Goal: Information Seeking & Learning: Learn about a topic

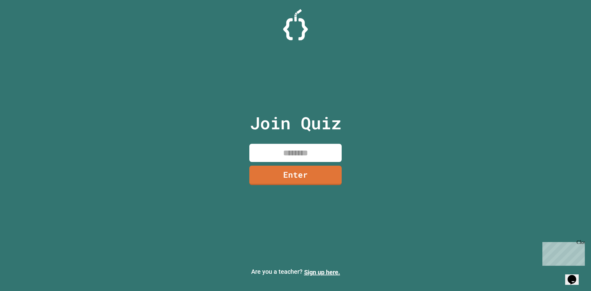
click at [287, 150] on input at bounding box center [295, 153] width 92 height 18
type input "********"
click at [284, 169] on link "Enter" at bounding box center [295, 175] width 93 height 20
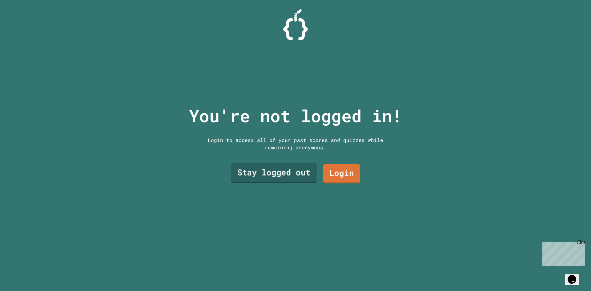
click at [286, 164] on link "Stay logged out" at bounding box center [274, 173] width 86 height 20
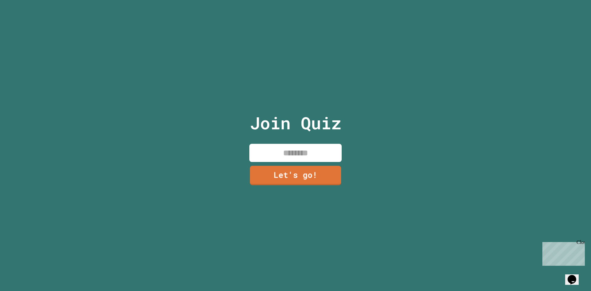
click at [288, 148] on input at bounding box center [295, 153] width 92 height 18
type input "******"
click at [300, 174] on link "Let's go!" at bounding box center [296, 175] width 94 height 20
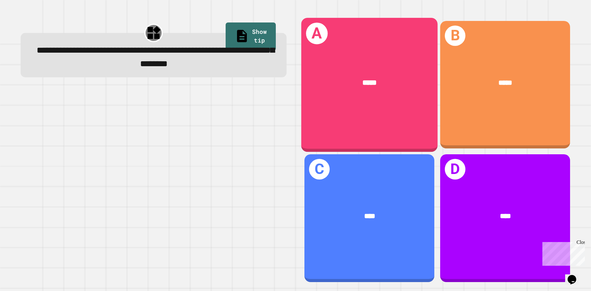
click at [336, 92] on div "*****" at bounding box center [369, 82] width 136 height 41
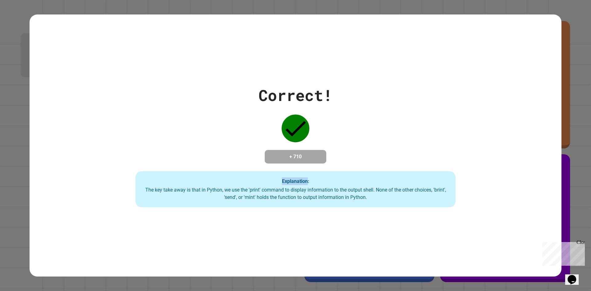
click at [99, 136] on div "Correct! + 710 Explanation: The key take away is that in Python, we use the 'pr…" at bounding box center [295, 146] width 457 height 124
click at [101, 135] on div "Correct! + 710 Explanation: The key take away is that in Python, we use the 'pr…" at bounding box center [295, 146] width 457 height 124
click at [256, 112] on div "Correct! + 710 Explanation: The key take away is that in Python, we use the 'pr…" at bounding box center [295, 146] width 457 height 124
click at [224, 115] on div "Correct! + 710 Explanation: The key take away is that in Python, we use the 'pr…" at bounding box center [295, 146] width 457 height 124
click at [217, 112] on div "Correct! + 710 Explanation: The key take away is that in Python, we use the 'pr…" at bounding box center [295, 146] width 457 height 124
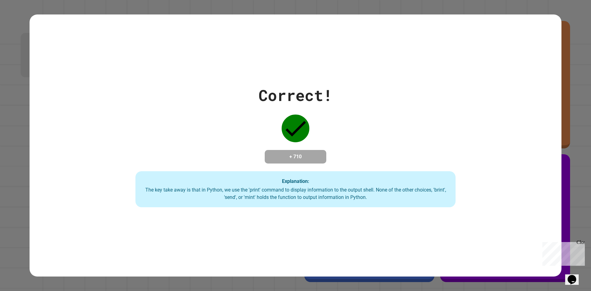
click at [216, 111] on div "Correct! + 710 Explanation: The key take away is that in Python, we use the 'pr…" at bounding box center [295, 146] width 457 height 124
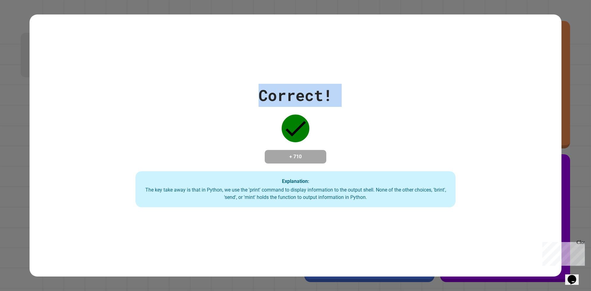
click at [216, 111] on div "Correct! + 710 Explanation: The key take away is that in Python, we use the 'pr…" at bounding box center [295, 146] width 457 height 124
click at [215, 111] on div "Correct! + 710 Explanation: The key take away is that in Python, we use the 'pr…" at bounding box center [295, 146] width 457 height 124
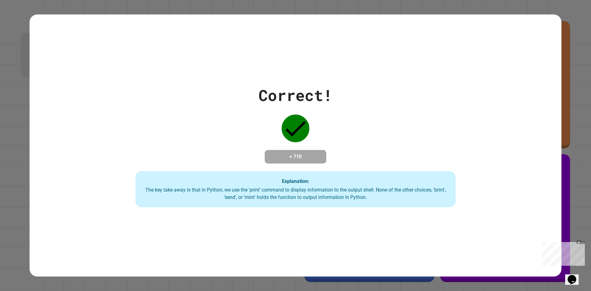
click at [213, 111] on div "Correct! + 710 Explanation: The key take away is that in Python, we use the 'pr…" at bounding box center [295, 146] width 457 height 124
drag, startPoint x: 211, startPoint y: 111, endPoint x: 198, endPoint y: 111, distance: 12.9
click at [198, 111] on div "Correct! + 710 Explanation: The key take away is that in Python, we use the 'pr…" at bounding box center [295, 146] width 457 height 124
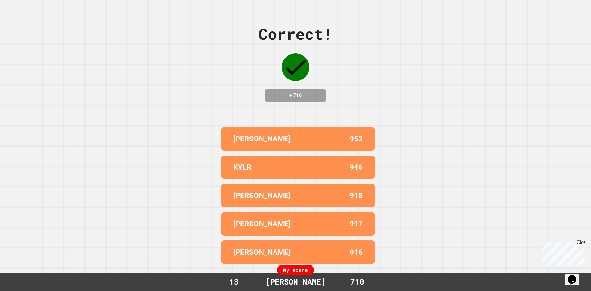
drag, startPoint x: 196, startPoint y: 112, endPoint x: 191, endPoint y: 113, distance: 5.1
drag, startPoint x: 191, startPoint y: 113, endPoint x: 178, endPoint y: 109, distance: 14.0
click at [177, 108] on div "Correct! + 710 [PERSON_NAME] 953 KYLR 946 [PERSON_NAME] 918 HANNAH 917 [PERSON_…" at bounding box center [295, 145] width 591 height 291
click at [271, 166] on div "KYLR" at bounding box center [265, 167] width 65 height 11
click at [270, 164] on div "KYLR" at bounding box center [265, 167] width 65 height 11
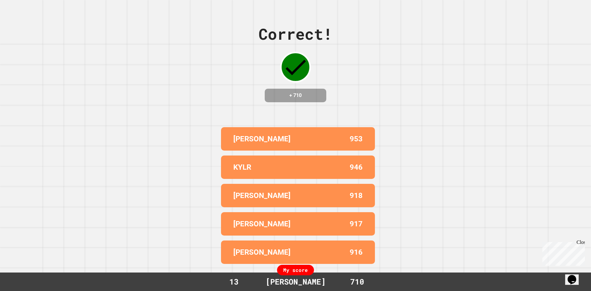
click at [259, 133] on div "[PERSON_NAME]" at bounding box center [265, 138] width 65 height 11
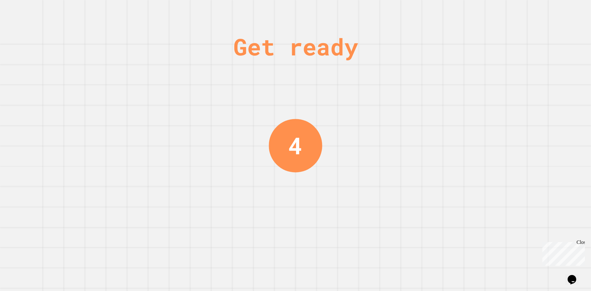
click at [258, 132] on div "Get ready 4" at bounding box center [295, 145] width 591 height 291
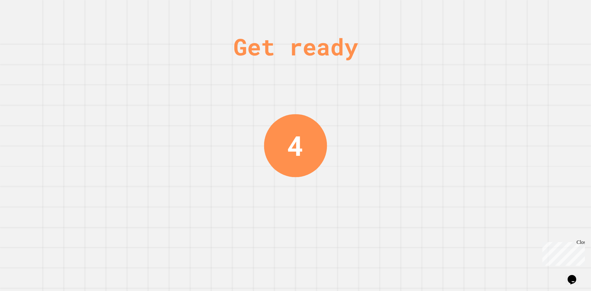
click at [257, 132] on div "Get ready 4" at bounding box center [295, 145] width 591 height 291
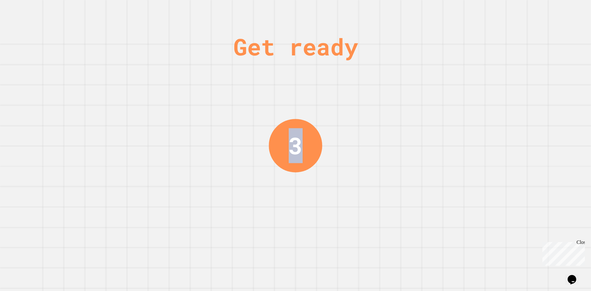
drag, startPoint x: 243, startPoint y: 135, endPoint x: 227, endPoint y: 143, distance: 17.9
click at [234, 140] on div "Get ready 3" at bounding box center [295, 145] width 591 height 291
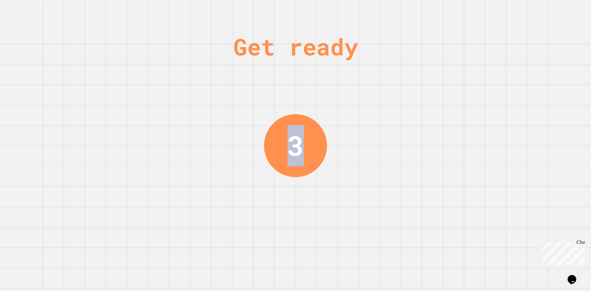
click at [216, 160] on div "Get ready 3" at bounding box center [295, 145] width 591 height 291
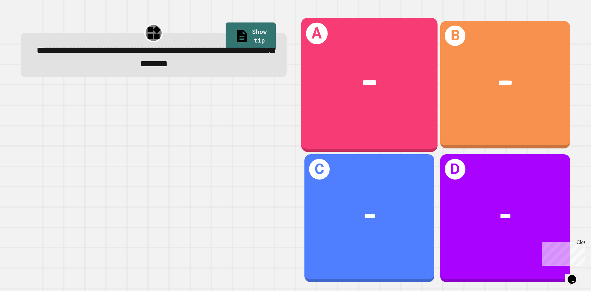
click at [380, 130] on div "A *****" at bounding box center [369, 85] width 136 height 134
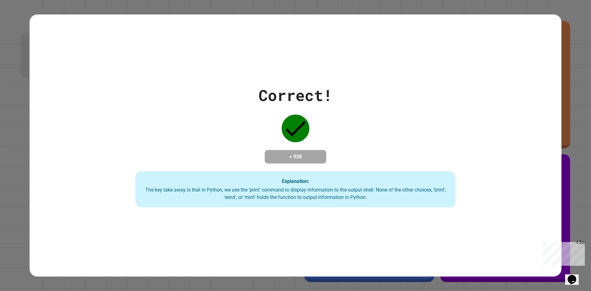
click at [350, 132] on div "Correct! + 928 Explanation: The key take away is that in Python, we use the 'pr…" at bounding box center [295, 146] width 457 height 124
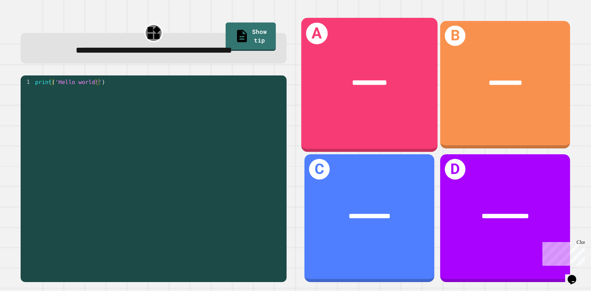
click at [335, 115] on div "**********" at bounding box center [369, 85] width 136 height 134
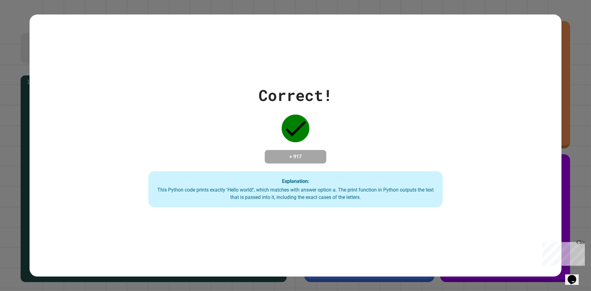
click at [357, 119] on div "Correct! + 917 Explanation: This Python code prints exactly 'Hello world!', whi…" at bounding box center [295, 146] width 421 height 124
click at [304, 137] on div "Correct! + 917 Explanation: This Python code prints exactly 'Hello world!', whi…" at bounding box center [295, 146] width 421 height 124
click at [338, 164] on div "Correct! + 917 Explanation: This Python code prints exactly 'Hello world!', whi…" at bounding box center [295, 146] width 421 height 124
drag, startPoint x: 327, startPoint y: 165, endPoint x: 316, endPoint y: 168, distance: 12.1
click at [316, 168] on div "Correct! + 917 Explanation: This Python code prints exactly 'Hello world!', whi…" at bounding box center [295, 146] width 421 height 124
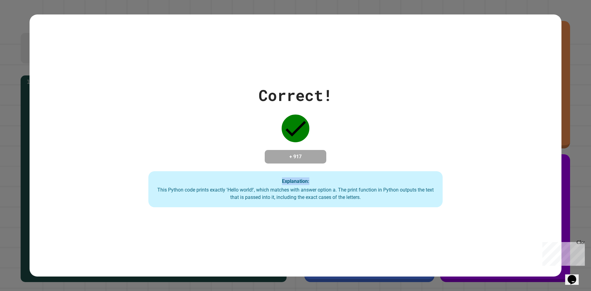
click at [316, 169] on div "Correct! + 917 Explanation: This Python code prints exactly 'Hello world!', whi…" at bounding box center [295, 146] width 421 height 124
click at [317, 169] on div "Correct! + 917 Explanation: This Python code prints exactly 'Hello world!', whi…" at bounding box center [295, 146] width 421 height 124
click at [232, 162] on div "Correct! + 917 Explanation: This Python code prints exactly 'Hello world!', whi…" at bounding box center [295, 146] width 421 height 124
drag, startPoint x: 232, startPoint y: 162, endPoint x: 216, endPoint y: 162, distance: 15.7
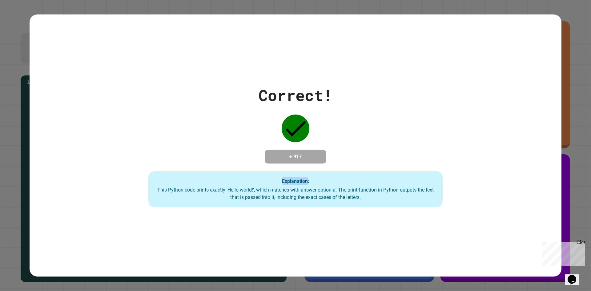
click at [216, 162] on div "Correct! + 917 Explanation: This Python code prints exactly 'Hello world!', whi…" at bounding box center [295, 146] width 421 height 124
drag, startPoint x: 216, startPoint y: 162, endPoint x: 209, endPoint y: 164, distance: 8.0
click at [209, 164] on div "Correct! + 917 Explanation: This Python code prints exactly 'Hello world!', whi…" at bounding box center [295, 146] width 421 height 124
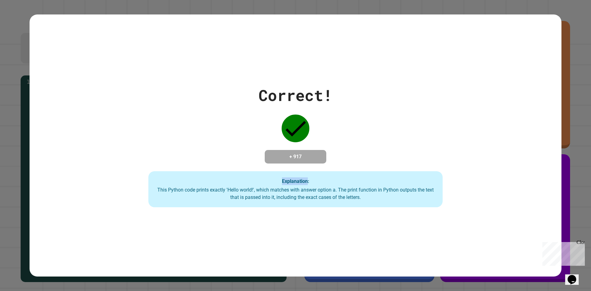
click at [208, 164] on div "Correct! + 917 Explanation: This Python code prints exactly 'Hello world!', whi…" at bounding box center [295, 146] width 421 height 124
drag, startPoint x: 208, startPoint y: 164, endPoint x: 205, endPoint y: 160, distance: 5.0
click at [206, 163] on div "Correct! + 917 Explanation: This Python code prints exactly 'Hello world!', whi…" at bounding box center [295, 146] width 421 height 124
click at [205, 160] on div "Correct! + 917 Explanation: This Python code prints exactly 'Hello world!', whi…" at bounding box center [295, 146] width 421 height 124
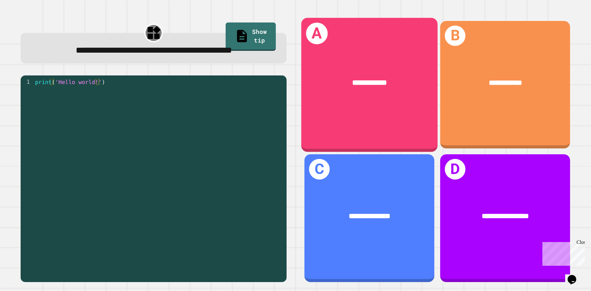
click at [310, 67] on div "**********" at bounding box center [369, 82] width 136 height 41
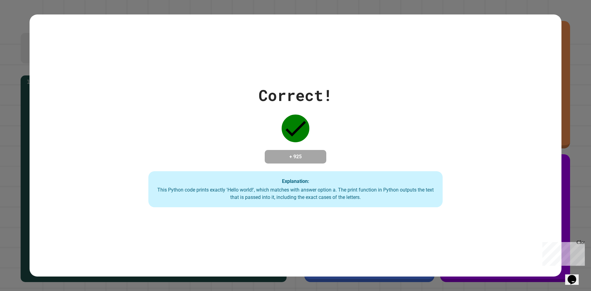
click at [310, 67] on div "Correct! + 925 Explanation: This Python code prints exactly 'Hello world!', whi…" at bounding box center [296, 145] width 532 height 262
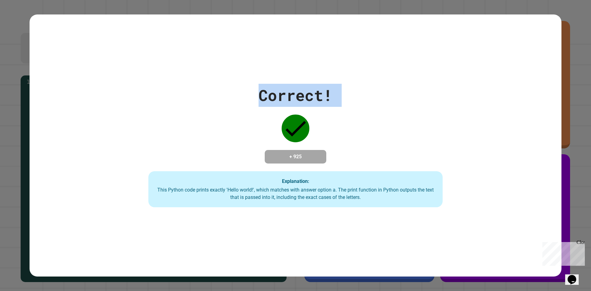
click at [310, 67] on div "Correct! + 925 Explanation: This Python code prints exactly 'Hello world!', whi…" at bounding box center [296, 145] width 532 height 262
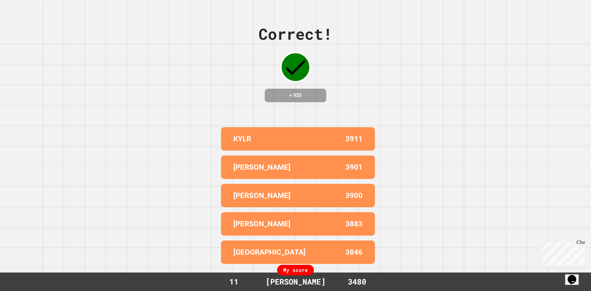
click at [380, 139] on div "Correct! + 925 KYLR 3911 ALEX 3901 [PERSON_NAME] 3900 [PERSON_NAME] 3883 BROOKL…" at bounding box center [295, 145] width 591 height 291
click at [580, 243] on div "Close" at bounding box center [581, 244] width 8 height 8
drag, startPoint x: 231, startPoint y: 134, endPoint x: 256, endPoint y: 134, distance: 24.3
click at [256, 134] on div "KYLR" at bounding box center [265, 138] width 65 height 11
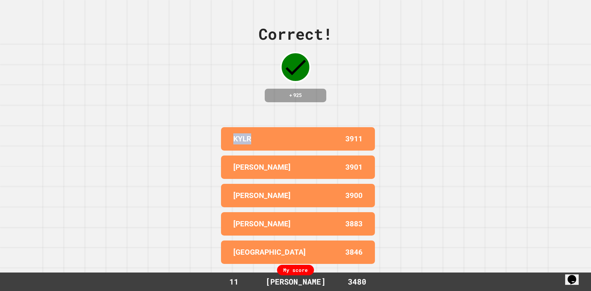
drag, startPoint x: 232, startPoint y: 135, endPoint x: 251, endPoint y: 132, distance: 19.1
click at [251, 133] on div "KYLR" at bounding box center [265, 138] width 65 height 11
click at [190, 76] on div "Correct! + 925 KYLR 3911 ALEX 3901 [PERSON_NAME] 3900 [PERSON_NAME] 3883 BROOKL…" at bounding box center [295, 145] width 591 height 291
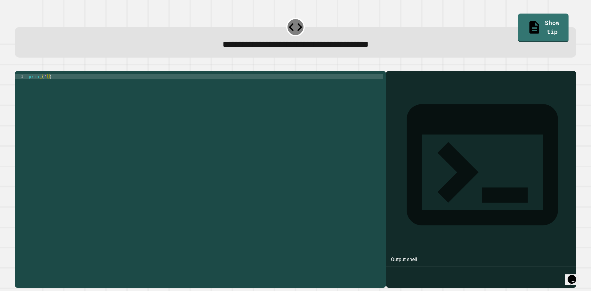
click at [44, 83] on div "print ( '' )" at bounding box center [205, 173] width 356 height 199
click at [48, 86] on div "print ( 'hi!' )" at bounding box center [205, 173] width 356 height 199
type textarea "**********"
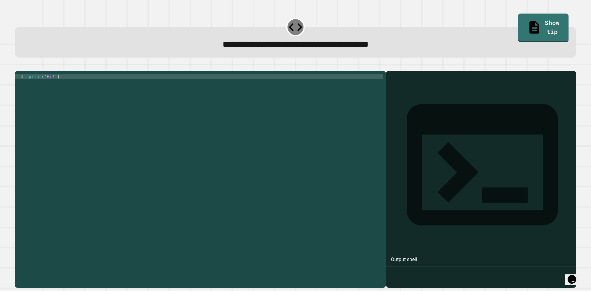
click at [18, 66] on button "button" at bounding box center [18, 66] width 0 height 0
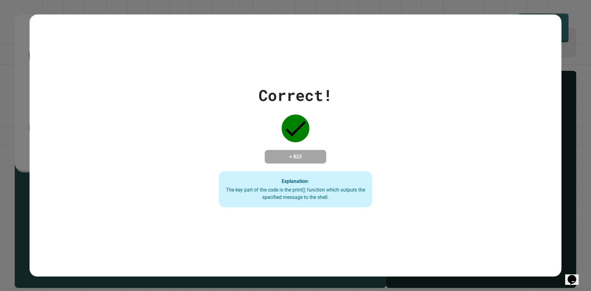
click at [223, 150] on div "Correct! + 823 Explanation: The key part of the code is the print() function wh…" at bounding box center [295, 146] width 219 height 124
click at [201, 29] on div "Correct! + 823 Explanation: The key part of the code is the print() function wh…" at bounding box center [296, 145] width 532 height 262
click at [185, 63] on div "Correct! + 823 Explanation: The key part of the code is the print() function wh…" at bounding box center [296, 145] width 532 height 262
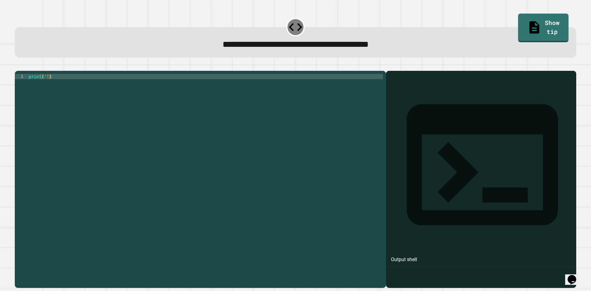
click at [44, 85] on div "print ( '' )" at bounding box center [205, 173] width 356 height 199
click at [44, 84] on div "print ( '' )" at bounding box center [205, 173] width 356 height 199
type textarea "**********"
click at [18, 66] on icon "button" at bounding box center [18, 66] width 0 height 0
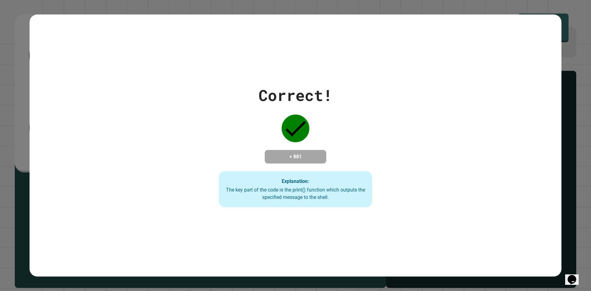
click at [340, 159] on div "Correct! + 881 Explanation: The key part of the code is the print() function wh…" at bounding box center [295, 146] width 219 height 124
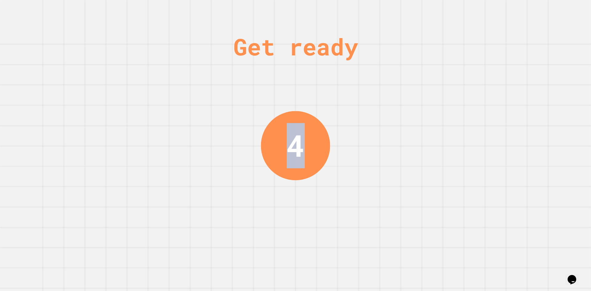
click at [133, 167] on div "Get ready 4" at bounding box center [295, 145] width 591 height 291
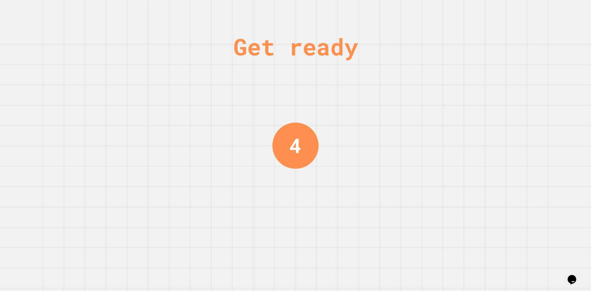
click at [180, 135] on div "Get ready 4" at bounding box center [295, 145] width 591 height 291
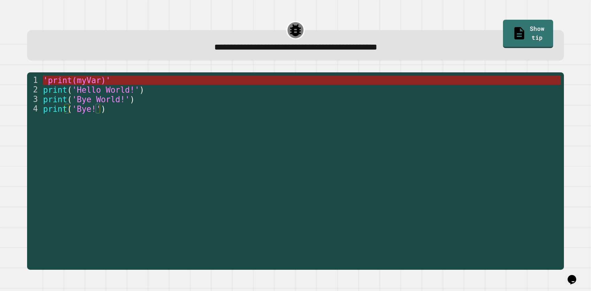
click at [94, 85] on span "'print(myVar)'" at bounding box center [76, 80] width 67 height 9
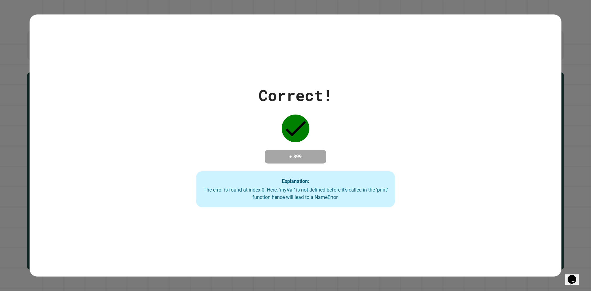
click at [173, 131] on div "Correct! + 899 Explanation: The error is found at index 0. Here, 'myVar' is not…" at bounding box center [296, 146] width 284 height 124
click at [187, 143] on div "Correct! + 899 Explanation: The error is found at index 0. Here, 'myVar' is not…" at bounding box center [296, 146] width 284 height 124
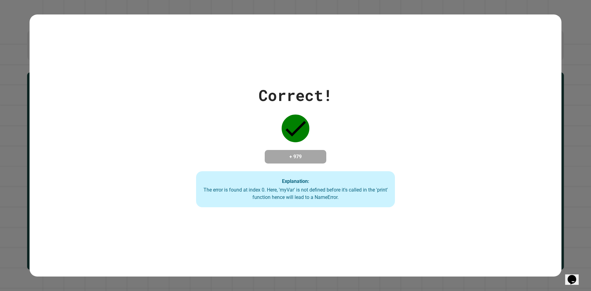
click at [175, 90] on div "Correct! + 979 Explanation: The error is found at index 0. Here, 'myVar' is not…" at bounding box center [296, 146] width 284 height 124
click at [176, 91] on div "Correct! + 979 Explanation: The error is found at index 0. Here, 'myVar' is not…" at bounding box center [296, 146] width 284 height 124
click at [177, 93] on div "Correct! + 979 Explanation: The error is found at index 0. Here, 'myVar' is not…" at bounding box center [296, 146] width 284 height 124
click at [177, 105] on div "Correct! + 979 Explanation: The error is found at index 0. Here, 'myVar' is not…" at bounding box center [296, 146] width 284 height 124
click at [181, 105] on div "Correct! + 979 Explanation: The error is found at index 0. Here, 'myVar' is not…" at bounding box center [296, 146] width 284 height 124
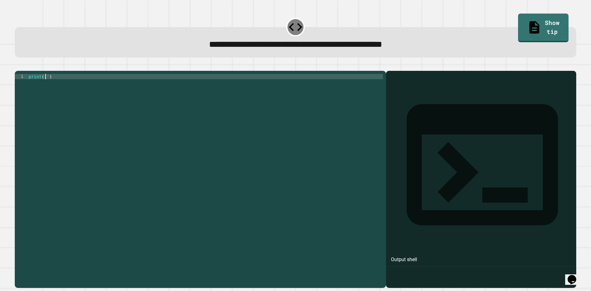
click at [45, 85] on div "print ( '' )" at bounding box center [205, 173] width 356 height 199
type textarea "**********"
click at [18, 66] on icon "button" at bounding box center [18, 66] width 0 height 0
click at [44, 84] on div "print ( '' )" at bounding box center [205, 173] width 356 height 199
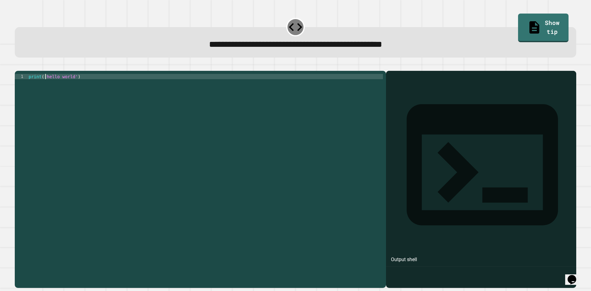
click at [46, 86] on div "print ( 'hello world' )" at bounding box center [205, 173] width 356 height 199
type textarea "**********"
click at [18, 66] on icon "button" at bounding box center [18, 66] width 0 height 0
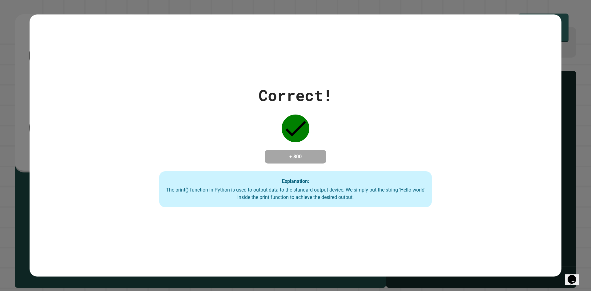
click at [352, 117] on div "Correct! + 800 Explanation: The print() function in Python is used to output da…" at bounding box center [295, 146] width 389 height 124
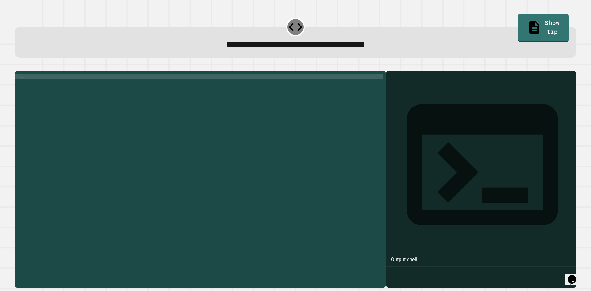
click at [37, 85] on div at bounding box center [205, 173] width 356 height 199
type textarea "**********"
click at [18, 66] on icon "button" at bounding box center [18, 66] width 0 height 0
click at [46, 89] on div at bounding box center [205, 173] width 356 height 199
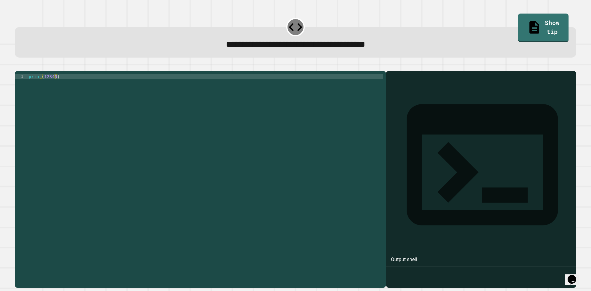
type textarea "**********"
click at [18, 66] on icon "button" at bounding box center [18, 66] width 0 height 0
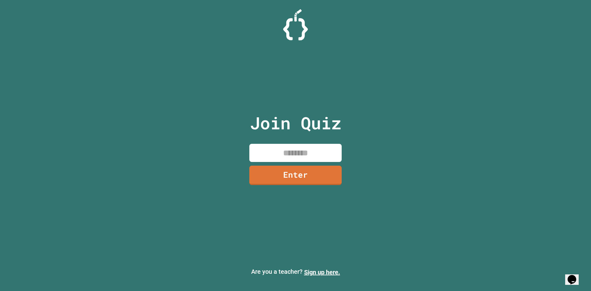
click at [277, 156] on input at bounding box center [295, 153] width 92 height 18
type input "********"
click at [292, 175] on link "Enter" at bounding box center [295, 174] width 91 height 20
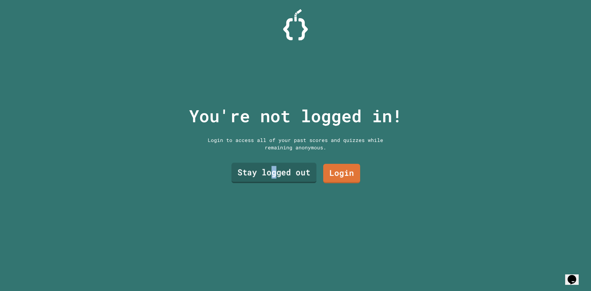
click at [272, 169] on link "Stay logged out" at bounding box center [274, 173] width 85 height 20
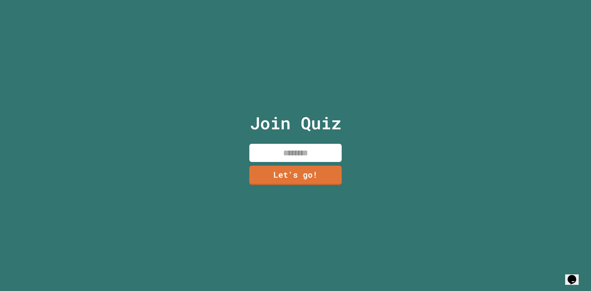
click at [272, 147] on input at bounding box center [295, 153] width 92 height 18
type input "******"
click at [282, 167] on link "Let's go!" at bounding box center [295, 175] width 93 height 20
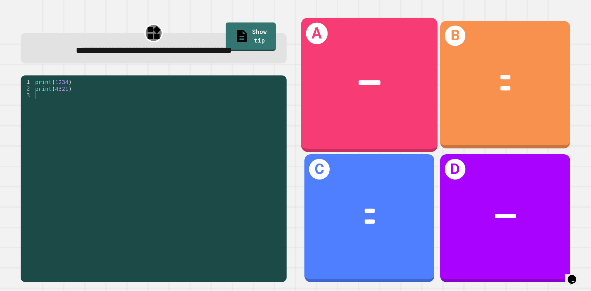
click at [389, 71] on div "********" at bounding box center [369, 82] width 136 height 41
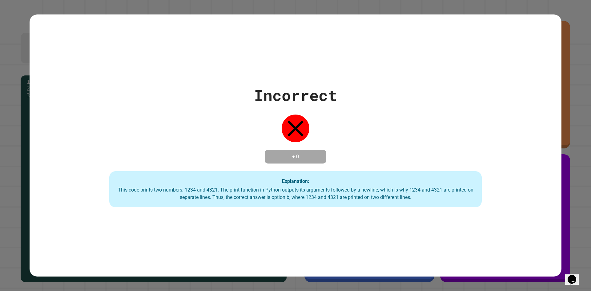
drag, startPoint x: 378, startPoint y: 64, endPoint x: 385, endPoint y: 76, distance: 14.8
click at [385, 76] on div "Incorrect + 0 Explanation: This code prints two numbers: 1234 and 4321. The pri…" at bounding box center [296, 145] width 532 height 262
click at [341, 148] on div "Incorrect + 0 Explanation: This code prints two numbers: 1234 and 4321. The pri…" at bounding box center [296, 146] width 532 height 124
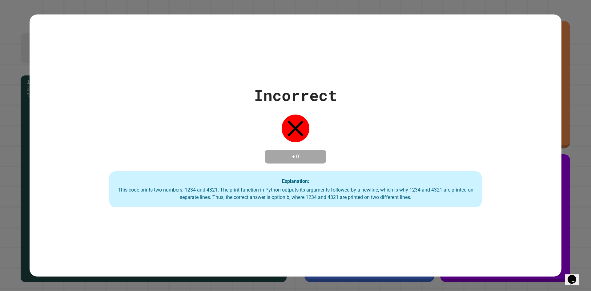
click at [343, 148] on div "Incorrect + 0 Explanation: This code prints two numbers: 1234 and 4321. The pri…" at bounding box center [296, 146] width 532 height 124
click at [346, 148] on div "Incorrect + 0 Explanation: This code prints two numbers: 1234 and 4321. The pri…" at bounding box center [296, 146] width 532 height 124
drag, startPoint x: 317, startPoint y: 154, endPoint x: 258, endPoint y: 174, distance: 61.8
click at [293, 169] on div "Incorrect + 0 Explanation: This code prints two numbers: 1234 and 4321. The pri…" at bounding box center [296, 146] width 532 height 124
click at [253, 175] on div "Explanation: This code prints two numbers: 1234 and 4321. The print function in…" at bounding box center [295, 189] width 373 height 36
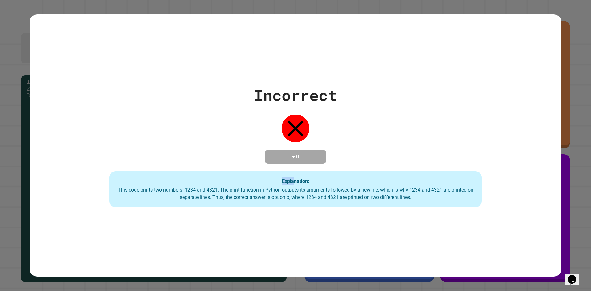
click at [253, 175] on div "Explanation: This code prints two numbers: 1234 and 4321. The print function in…" at bounding box center [295, 189] width 373 height 36
click at [313, 175] on div "Explanation: This code prints two numbers: 1234 and 4321. The print function in…" at bounding box center [295, 189] width 373 height 36
click at [353, 150] on div "Incorrect + 0 Explanation: This code prints two numbers: 1234 and 4321. The pri…" at bounding box center [296, 146] width 532 height 124
click at [376, 140] on div "Incorrect + 0 Explanation: This code prints two numbers: 1234 and 4321. The pri…" at bounding box center [296, 146] width 532 height 124
click at [384, 135] on div "Incorrect + 0 Explanation: This code prints two numbers: 1234 and 4321. The pri…" at bounding box center [296, 146] width 532 height 124
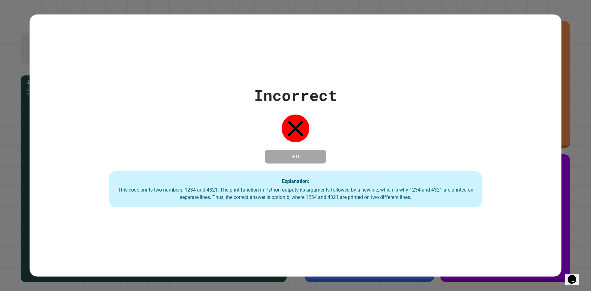
click at [391, 131] on div "Incorrect + 0 Explanation: This code prints two numbers: 1234 and 4321. The pri…" at bounding box center [296, 146] width 532 height 124
click at [398, 130] on div "Incorrect + 0 Explanation: This code prints two numbers: 1234 and 4321. The pri…" at bounding box center [296, 146] width 532 height 124
click at [417, 115] on div "Incorrect + 0 Explanation: This code prints two numbers: 1234 and 4321. The pri…" at bounding box center [296, 146] width 532 height 124
click at [351, 76] on div "Incorrect + 0 Explanation: This code prints two numbers: 1234 and 4321. The pri…" at bounding box center [296, 145] width 532 height 262
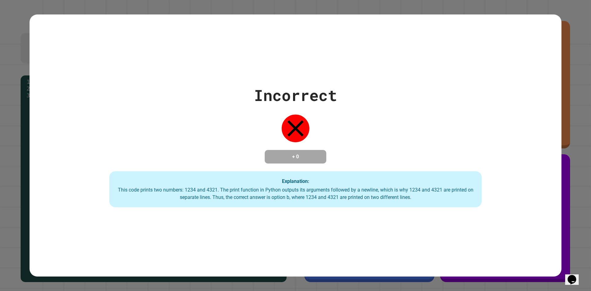
click at [351, 76] on div "Incorrect + 0 Explanation: This code prints two numbers: 1234 and 4321. The pri…" at bounding box center [296, 145] width 532 height 262
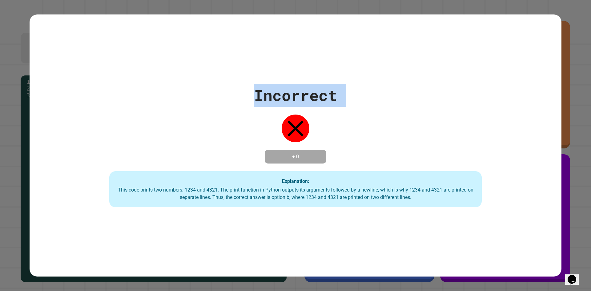
drag, startPoint x: 351, startPoint y: 76, endPoint x: 348, endPoint y: 76, distance: 3.4
click at [351, 76] on div "Incorrect + 0 Explanation: This code prints two numbers: 1234 and 4321. The pri…" at bounding box center [296, 145] width 532 height 262
click at [361, 84] on div "Incorrect + 0 Explanation: This code prints two numbers: 1234 and 4321. The pri…" at bounding box center [296, 146] width 532 height 124
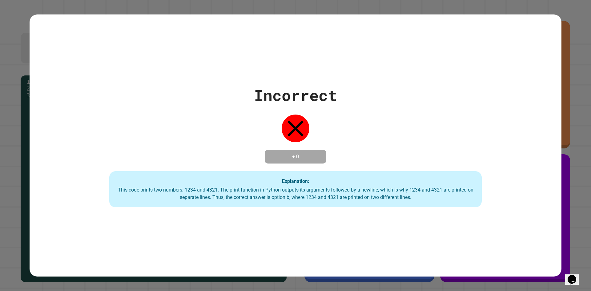
click at [351, 84] on div "Incorrect + 0 Explanation: This code prints two numbers: 1234 and 4321. The pri…" at bounding box center [296, 146] width 532 height 124
click at [326, 84] on div "Incorrect" at bounding box center [295, 95] width 83 height 23
drag, startPoint x: 302, startPoint y: 77, endPoint x: 285, endPoint y: 78, distance: 17.6
click at [287, 78] on div "Incorrect + 0 Explanation: This code prints two numbers: 1234 and 4321. The pri…" at bounding box center [296, 145] width 532 height 262
drag, startPoint x: 251, startPoint y: 76, endPoint x: 228, endPoint y: 80, distance: 23.4
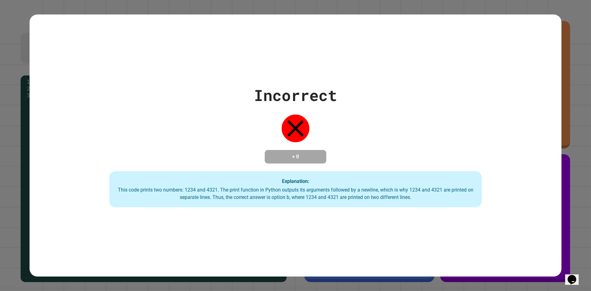
click at [235, 80] on div "Incorrect + 0 Explanation: This code prints two numbers: 1234 and 4321. The pri…" at bounding box center [296, 145] width 532 height 262
drag, startPoint x: 228, startPoint y: 80, endPoint x: 227, endPoint y: 86, distance: 5.9
click at [227, 85] on div "Incorrect + 0 Explanation: This code prints two numbers: 1234 and 4321. The pri…" at bounding box center [296, 146] width 532 height 124
drag, startPoint x: 272, startPoint y: 141, endPoint x: 318, endPoint y: 127, distance: 48.3
click at [276, 142] on div "Incorrect + 0 Explanation: This code prints two numbers: 1234 and 4321. The pri…" at bounding box center [296, 146] width 532 height 124
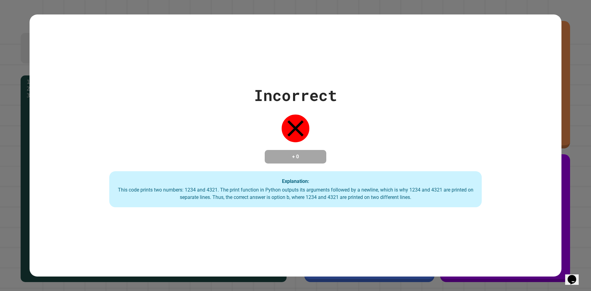
click at [436, 76] on div "Incorrect + 0 Explanation: This code prints two numbers: 1234 and 4321. The pri…" at bounding box center [296, 145] width 532 height 262
drag, startPoint x: 382, startPoint y: 72, endPoint x: 340, endPoint y: 64, distance: 43.5
click at [347, 66] on div "Incorrect + 0 Explanation: This code prints two numbers: 1234 and 4321. The pri…" at bounding box center [296, 145] width 532 height 262
drag, startPoint x: 301, startPoint y: 47, endPoint x: 238, endPoint y: 60, distance: 64.4
click at [293, 49] on div "Incorrect + 0 Explanation: This code prints two numbers: 1234 and 4321. The pri…" at bounding box center [296, 145] width 532 height 262
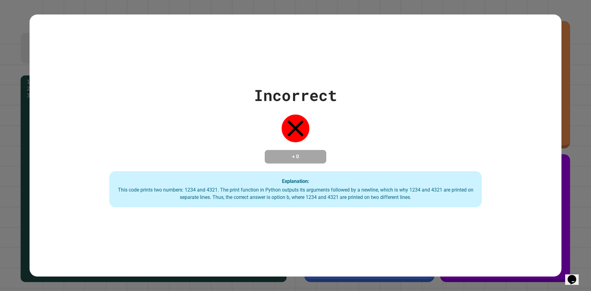
click at [201, 61] on div "Incorrect + 0 Explanation: This code prints two numbers: 1234 and 4321. The pri…" at bounding box center [296, 145] width 532 height 262
drag, startPoint x: 218, startPoint y: 69, endPoint x: 220, endPoint y: 74, distance: 5.8
click at [220, 73] on div "Incorrect + 0 Explanation: This code prints two numbers: 1234 and 4321. The pri…" at bounding box center [296, 145] width 532 height 262
click at [220, 80] on div "Incorrect + 0 Explanation: This code prints two numbers: 1234 and 4321. The pri…" at bounding box center [296, 145] width 532 height 262
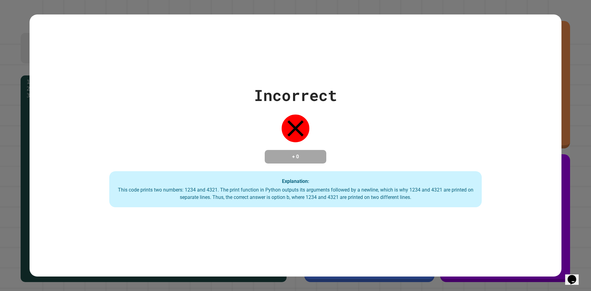
click at [221, 87] on div "Incorrect + 0 Explanation: This code prints two numbers: 1234 and 4321. The pri…" at bounding box center [296, 146] width 532 height 124
drag, startPoint x: 218, startPoint y: 94, endPoint x: 215, endPoint y: 97, distance: 4.6
click at [215, 97] on div "Incorrect + 0 Explanation: This code prints two numbers: 1234 and 4321. The pri…" at bounding box center [296, 146] width 532 height 124
drag, startPoint x: 215, startPoint y: 97, endPoint x: 215, endPoint y: 103, distance: 5.2
click at [215, 103] on div "Incorrect + 0 Explanation: This code prints two numbers: 1234 and 4321. The pri…" at bounding box center [296, 146] width 532 height 124
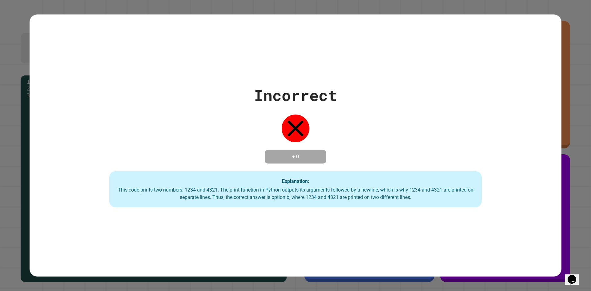
drag, startPoint x: 215, startPoint y: 103, endPoint x: 223, endPoint y: 111, distance: 11.3
click at [222, 111] on div "Incorrect + 0 Explanation: This code prints two numbers: 1234 and 4321. The pri…" at bounding box center [296, 146] width 532 height 124
drag, startPoint x: 223, startPoint y: 111, endPoint x: 244, endPoint y: 111, distance: 21.9
click at [224, 111] on div "Incorrect + 0 Explanation: This code prints two numbers: 1234 and 4321. The pri…" at bounding box center [296, 146] width 532 height 124
drag, startPoint x: 244, startPoint y: 111, endPoint x: 255, endPoint y: 110, distance: 10.5
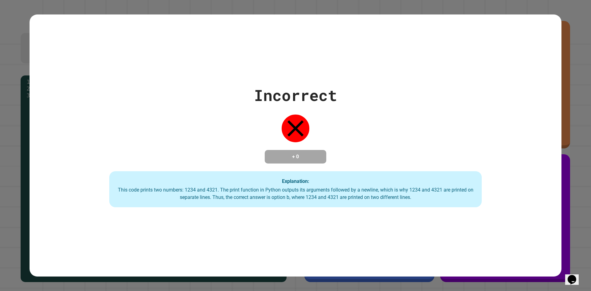
click at [246, 111] on div "Incorrect + 0 Explanation: This code prints two numbers: 1234 and 4321. The pri…" at bounding box center [296, 146] width 532 height 124
drag, startPoint x: 274, startPoint y: 107, endPoint x: 292, endPoint y: 104, distance: 18.7
click at [280, 106] on div "Incorrect + 0 Explanation: This code prints two numbers: 1234 and 4321. The pri…" at bounding box center [296, 146] width 532 height 124
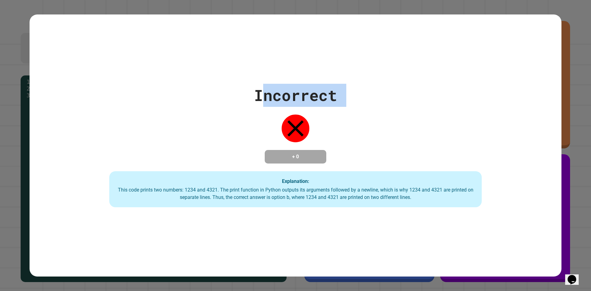
click at [372, 98] on div "Incorrect + 0 Explanation: This code prints two numbers: 1234 and 4321. The pri…" at bounding box center [296, 146] width 532 height 124
drag, startPoint x: 344, startPoint y: 67, endPoint x: 327, endPoint y: 64, distance: 17.5
click at [343, 67] on div "Incorrect + 0 Explanation: This code prints two numbers: 1234 and 4321. The pri…" at bounding box center [296, 145] width 532 height 262
click at [268, 71] on div "Incorrect + 0 Explanation: This code prints two numbers: 1234 and 4321. The pri…" at bounding box center [296, 145] width 532 height 262
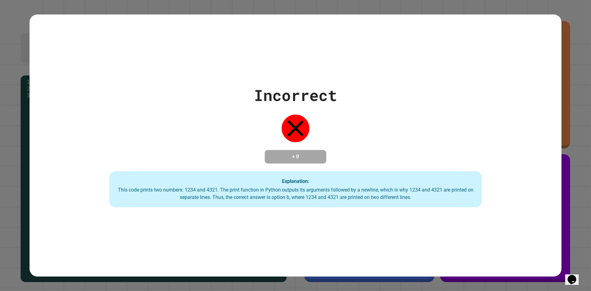
click at [168, 122] on div "Incorrect + 0 Explanation: This code prints two numbers: 1234 and 4321. The pri…" at bounding box center [296, 146] width 532 height 124
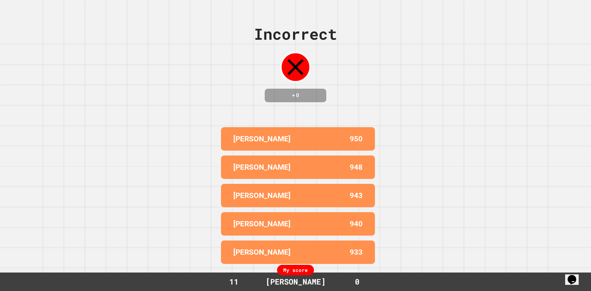
click at [168, 122] on div "Incorrect + 0 KYLER 950 ALEX 948 LUCAS 943 JACOB 940 ANDREW 933 My score 11 BRO…" at bounding box center [295, 145] width 591 height 291
click at [167, 122] on div "Incorrect + 0 KYLER 950 ALEX 948 LUCAS 943 JACOB 940 ANDREW 933 My score 11 BRO…" at bounding box center [295, 145] width 591 height 291
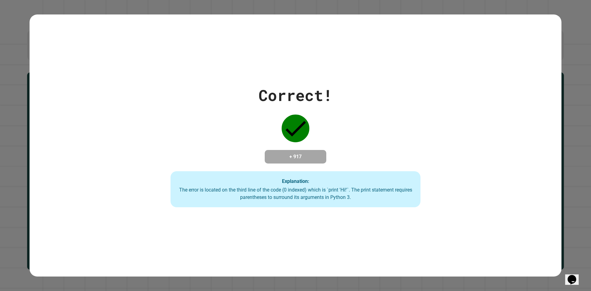
drag, startPoint x: 141, startPoint y: 100, endPoint x: 151, endPoint y: 99, distance: 10.5
click at [143, 99] on div "Correct! + 917 Explanation: The error is located on the third line of the code …" at bounding box center [295, 146] width 357 height 124
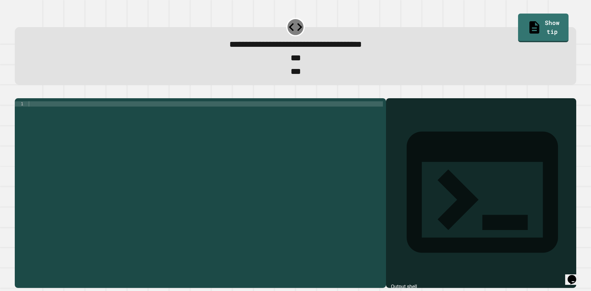
click at [168, 113] on div at bounding box center [205, 184] width 356 height 167
type textarea "**********"
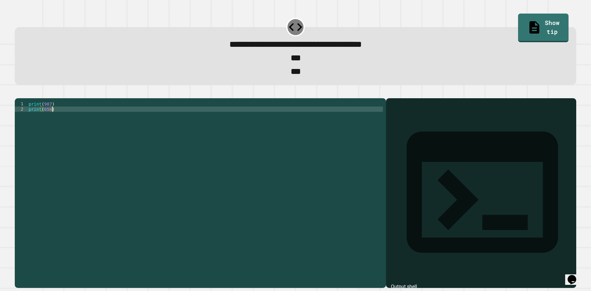
scroll to position [0, 1]
type textarea "**********"
click at [18, 93] on button "button" at bounding box center [18, 93] width 0 height 0
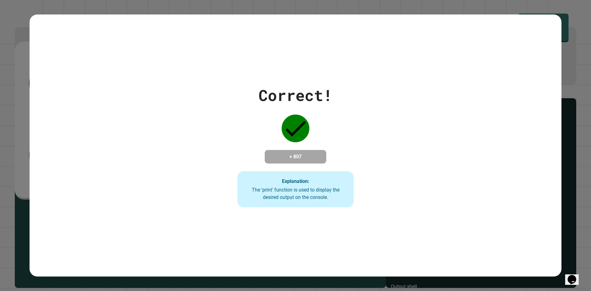
click at [225, 139] on div "Correct! + 807 Explanation: The 'print' function is used to display the desired…" at bounding box center [295, 146] width 167 height 124
click at [319, 137] on div "Correct! + 807 Explanation: The 'print' function is used to display the desired…" at bounding box center [295, 146] width 167 height 124
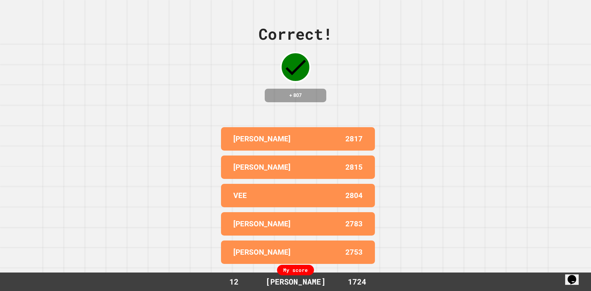
click at [278, 147] on div "LUCAS 2817 KYLER 2815 VEE 2804 ANDREW 2783 JACOB 2753" at bounding box center [296, 196] width 154 height 142
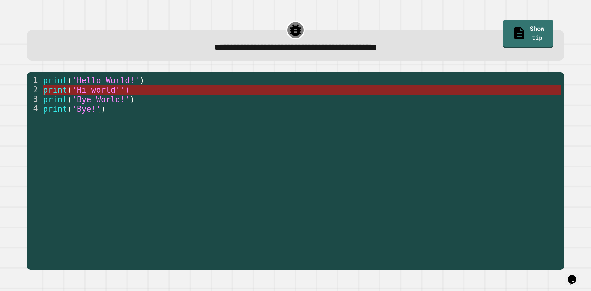
click at [99, 87] on span "'Hi world'')" at bounding box center [101, 89] width 58 height 9
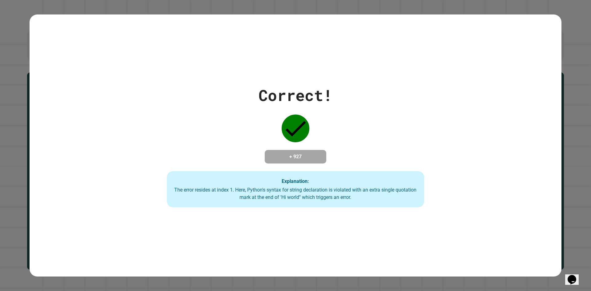
click at [234, 119] on div "Correct! + 927 Explanation: The error resides at index 1. Here, Python's syntax…" at bounding box center [296, 146] width 368 height 124
click at [234, 116] on div "Correct! + 927 Explanation: The error resides at index 1. Here, Python's syntax…" at bounding box center [296, 146] width 368 height 124
click at [226, 120] on div "Correct! + 927 Explanation: The error resides at index 1. Here, Python's syntax…" at bounding box center [296, 146] width 368 height 124
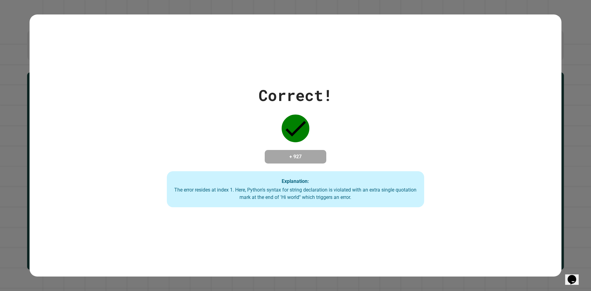
click at [197, 140] on div "Correct! + 927 Explanation: The error resides at index 1. Here, Python's syntax…" at bounding box center [296, 146] width 368 height 124
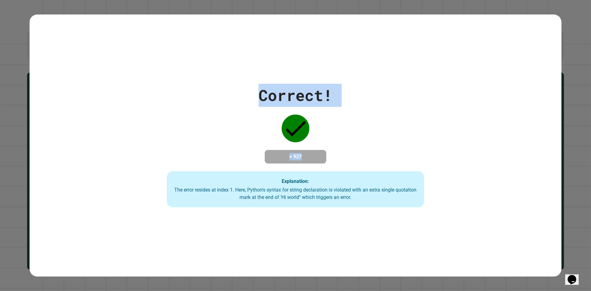
click at [242, 106] on div "Correct! + 927 Explanation: The error resides at index 1. Here, Python's syntax…" at bounding box center [296, 146] width 368 height 124
click at [239, 106] on div "Correct! + 927 Explanation: The error resides at index 1. Here, Python's syntax…" at bounding box center [296, 146] width 368 height 124
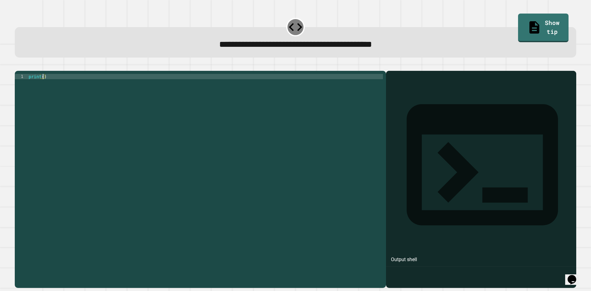
click at [43, 84] on div "print ( )" at bounding box center [205, 173] width 356 height 199
click at [42, 86] on div "print ( )" at bounding box center [205, 173] width 356 height 199
click at [42, 86] on div "print ( )" at bounding box center [205, 168] width 356 height 188
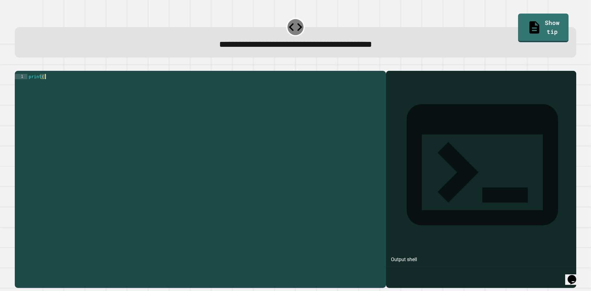
click at [42, 86] on div "print ( )" at bounding box center [205, 173] width 356 height 199
click at [42, 86] on div "print ( )" at bounding box center [205, 168] width 356 height 188
type textarea "**********"
click at [18, 66] on icon "button" at bounding box center [18, 66] width 0 height 0
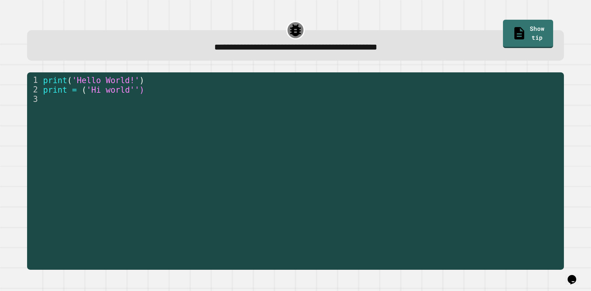
click at [172, 56] on div "**********" at bounding box center [295, 45] width 537 height 30
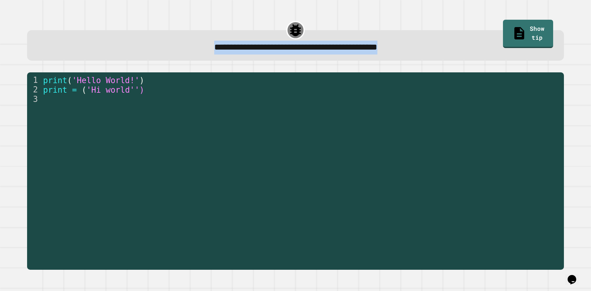
click at [172, 56] on div "**********" at bounding box center [295, 45] width 537 height 30
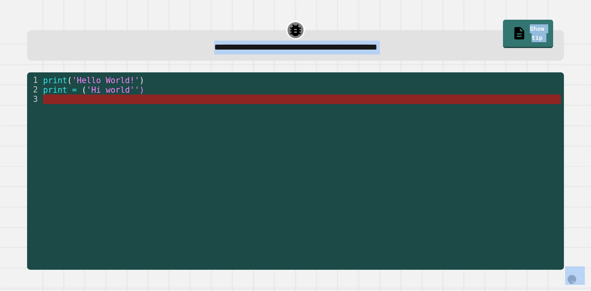
drag, startPoint x: 172, startPoint y: 56, endPoint x: 172, endPoint y: 104, distance: 47.7
click at [172, 104] on div "**********" at bounding box center [295, 144] width 567 height 264
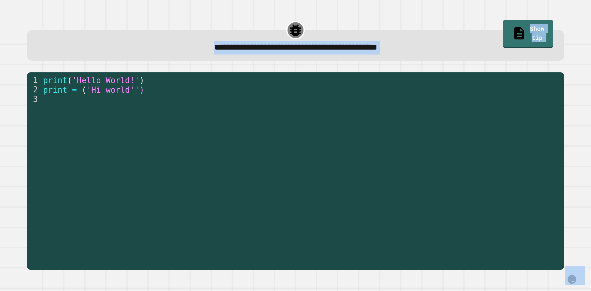
click at [10, 20] on div "**********" at bounding box center [295, 145] width 591 height 291
click at [96, 46] on div "**********" at bounding box center [295, 48] width 515 height 14
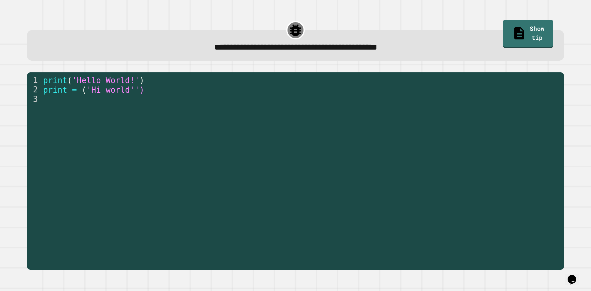
click at [114, 73] on div "1 2 3 print ( 'Hello World!' ) print = ( 'Hi world'') XXXXXXXXXXXXXXXXXXXXXXXXX…" at bounding box center [295, 170] width 537 height 197
click at [112, 74] on div "1 2 3 print ( 'Hello World!' ) print = ( 'Hi world'') XXXXXXXXXXXXXXXXXXXXXXXXX…" at bounding box center [295, 170] width 537 height 197
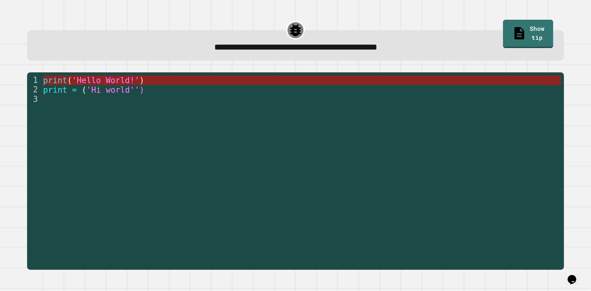
click at [110, 77] on span "'Hello World!'" at bounding box center [105, 80] width 67 height 9
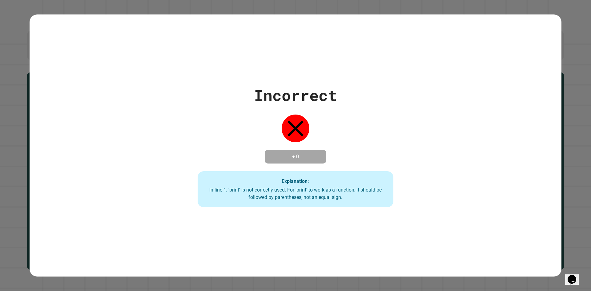
click at [205, 49] on div "Incorrect + 0 Explanation: In line 1, 'print' is not correctly used. For 'print…" at bounding box center [296, 145] width 532 height 262
click at [314, 113] on div "Incorrect + 0 Explanation: In line 1, 'print' is not correctly used. For 'print…" at bounding box center [296, 146] width 280 height 124
drag, startPoint x: 314, startPoint y: 113, endPoint x: 310, endPoint y: 114, distance: 4.0
click at [310, 114] on div "Incorrect + 0 Explanation: In line 1, 'print' is not correctly used. For 'print…" at bounding box center [296, 146] width 280 height 124
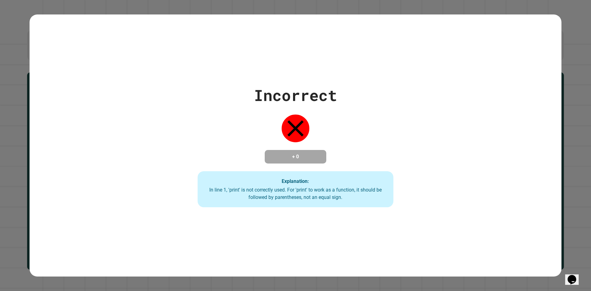
click at [299, 115] on icon at bounding box center [296, 129] width 28 height 28
click at [298, 120] on icon at bounding box center [296, 128] width 16 height 16
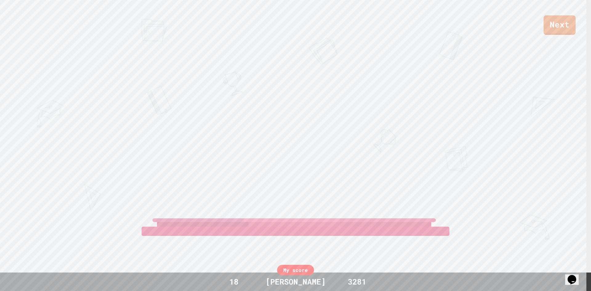
click at [293, 120] on div "Next VEE LUCAS ANDREW View leaderboard" at bounding box center [295, 145] width 591 height 291
click at [293, 121] on div "Next VEE LUCAS ANDREW View leaderboard" at bounding box center [295, 145] width 591 height 291
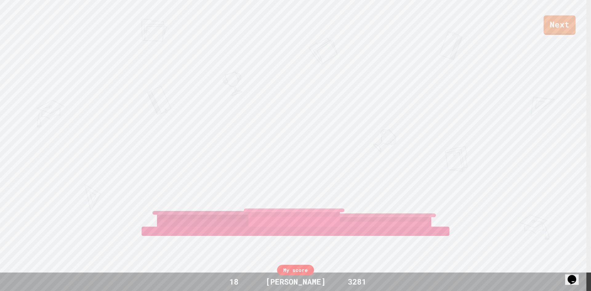
click at [293, 121] on div "Next VEE LUCAS ANDREW View leaderboard" at bounding box center [295, 145] width 591 height 291
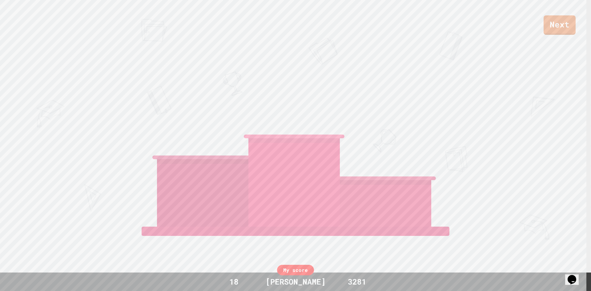
click at [292, 122] on div "[PERSON_NAME]" at bounding box center [294, 120] width 79 height 18
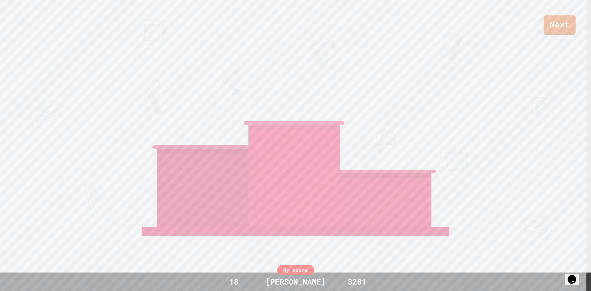
click at [291, 115] on div "[PERSON_NAME]" at bounding box center [294, 106] width 79 height 18
click at [287, 124] on div "[PERSON_NAME]" at bounding box center [293, 111] width 91 height 28
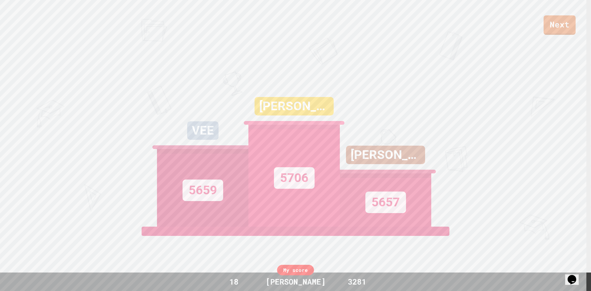
click at [286, 124] on div "[PERSON_NAME]" at bounding box center [293, 111] width 91 height 28
click at [285, 124] on div "[PERSON_NAME]" at bounding box center [293, 111] width 91 height 28
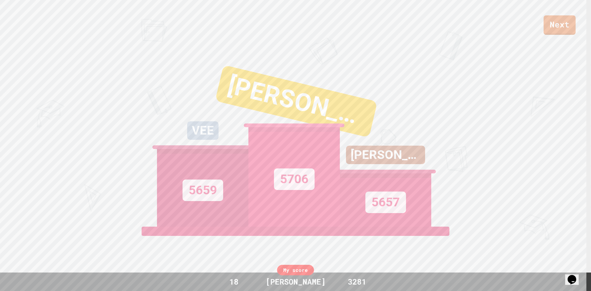
click at [152, 36] on div "Next VEE 5659 LUCAS 5706 ANDREW 5657 View leaderboard" at bounding box center [295, 145] width 591 height 291
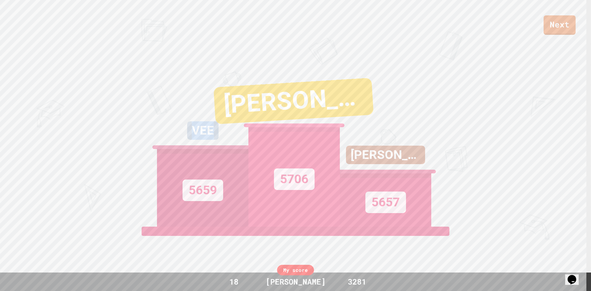
click at [152, 36] on div "Next VEE 5659 LUCAS 5706 ANDREW 5657 View leaderboard" at bounding box center [295, 145] width 591 height 291
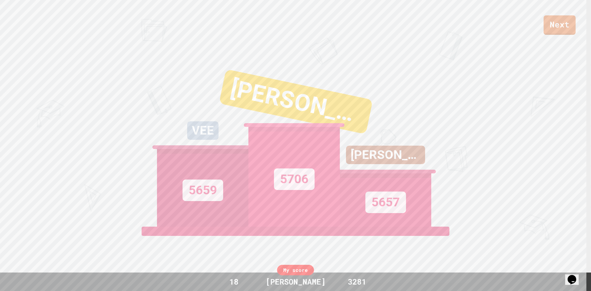
click at [152, 36] on div "Next VEE 5659 LUCAS 5706 ANDREW 5657 View leaderboard" at bounding box center [295, 145] width 591 height 291
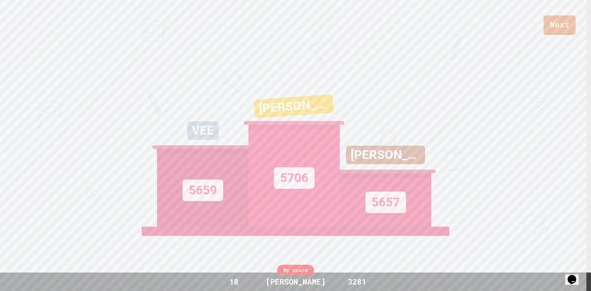
click at [221, 55] on div "Next VEE 5659 LUCAS 5706 ANDREW 5657 View leaderboard" at bounding box center [295, 145] width 591 height 291
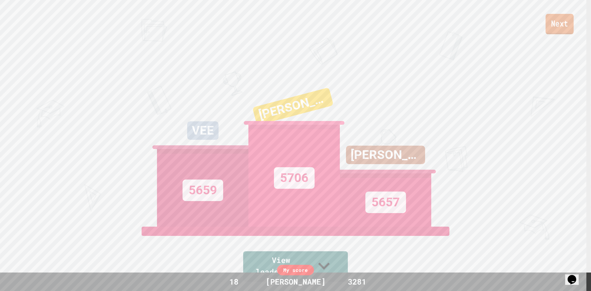
click at [552, 23] on link "Next" at bounding box center [560, 24] width 28 height 20
